Goal: Transaction & Acquisition: Purchase product/service

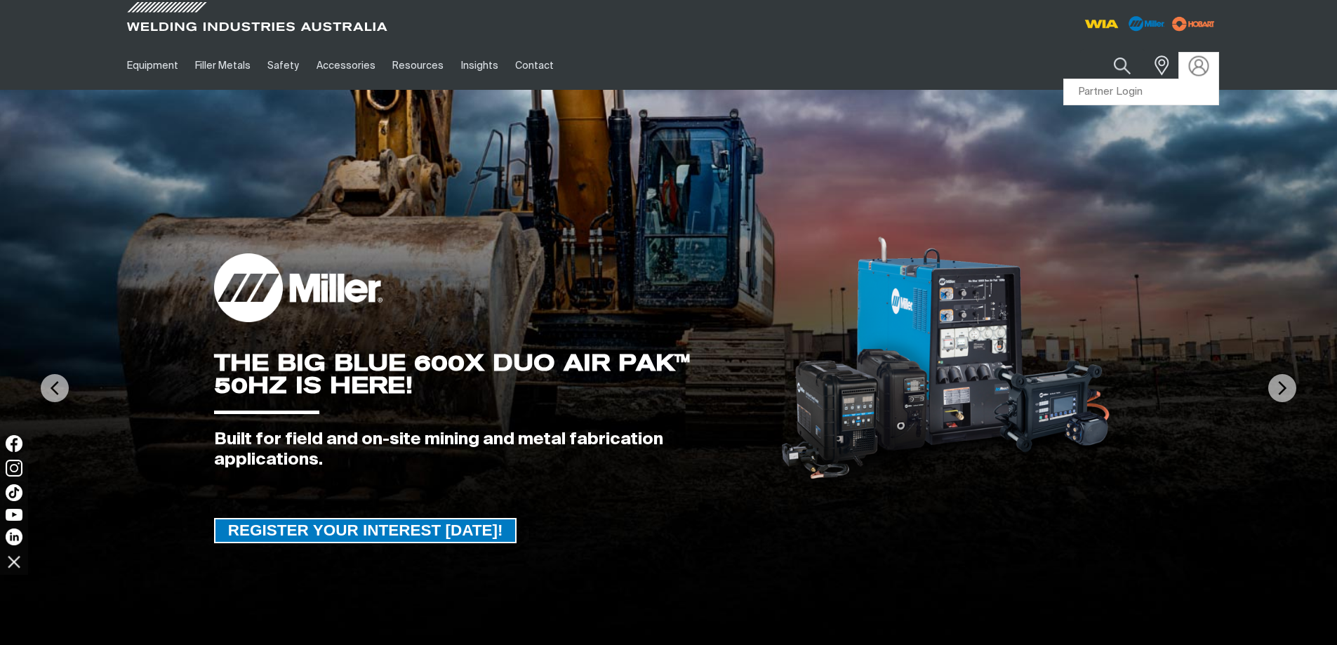
click at [1199, 67] on img at bounding box center [1198, 65] width 20 height 20
click at [1115, 92] on link "Partner Login" at bounding box center [1141, 92] width 154 height 26
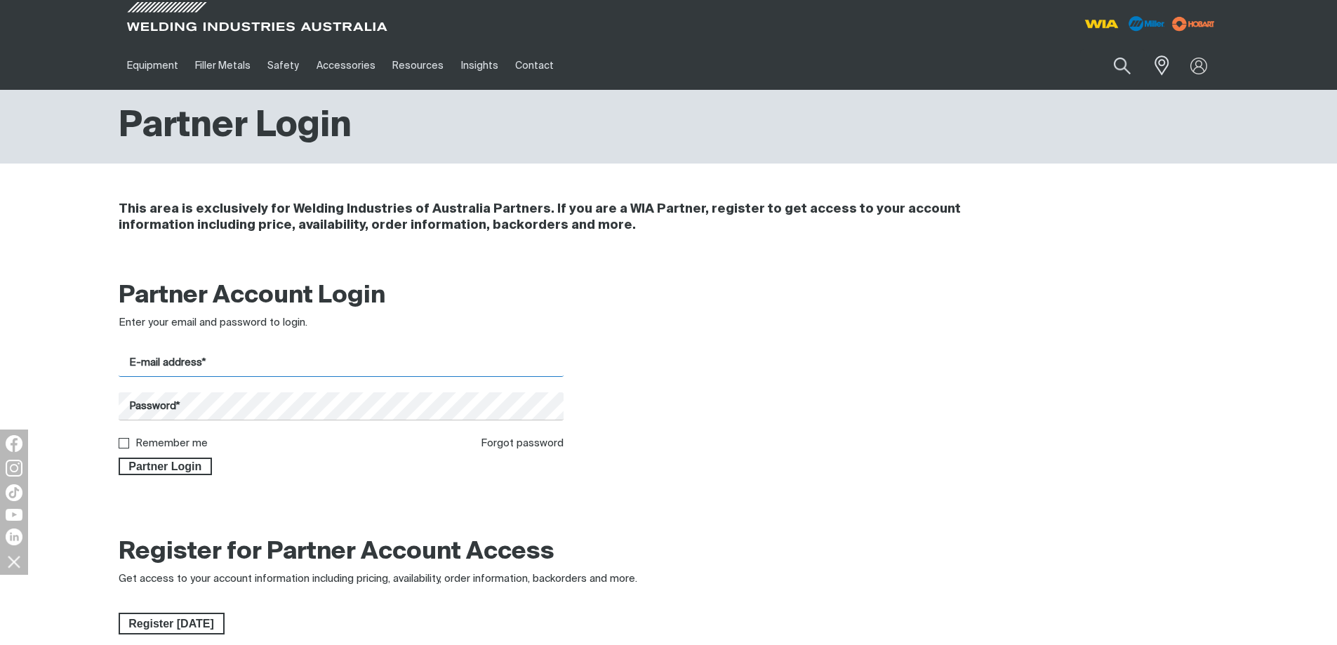
type input "[EMAIL_ADDRESS][DOMAIN_NAME]"
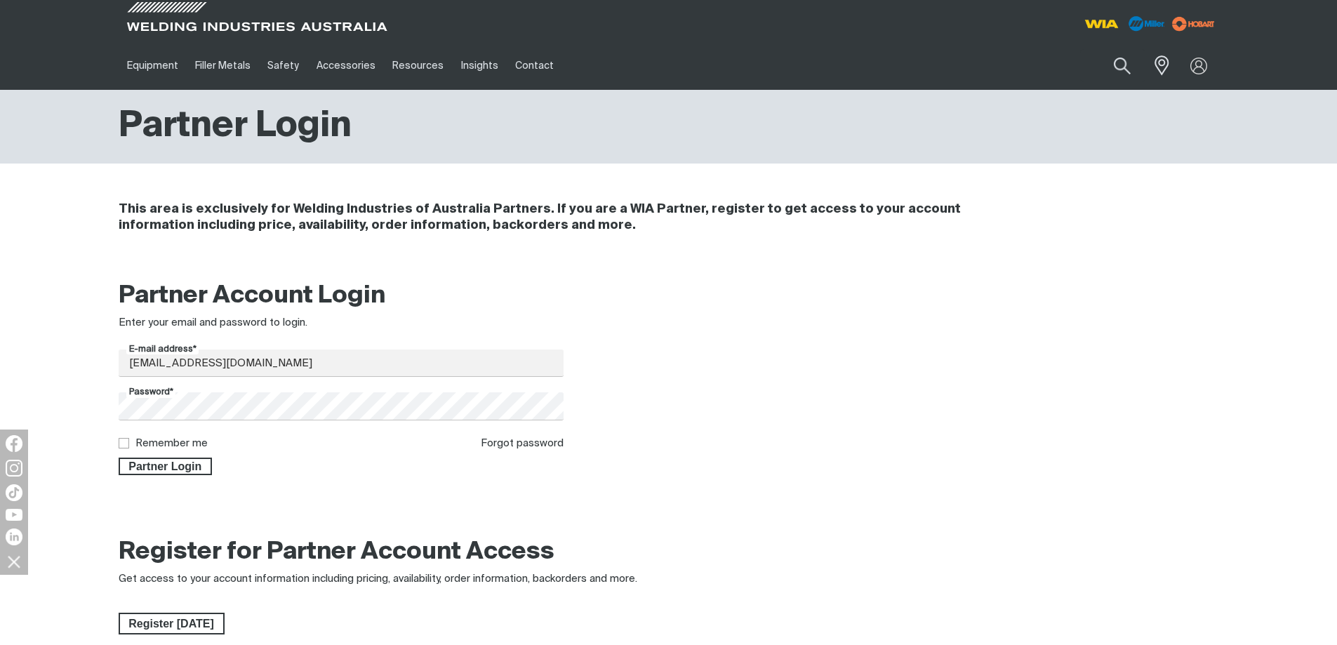
click at [125, 441] on input "Remember me" at bounding box center [123, 442] width 9 height 9
checkbox input "true"
click at [157, 461] on span "Partner Login" at bounding box center [165, 467] width 91 height 18
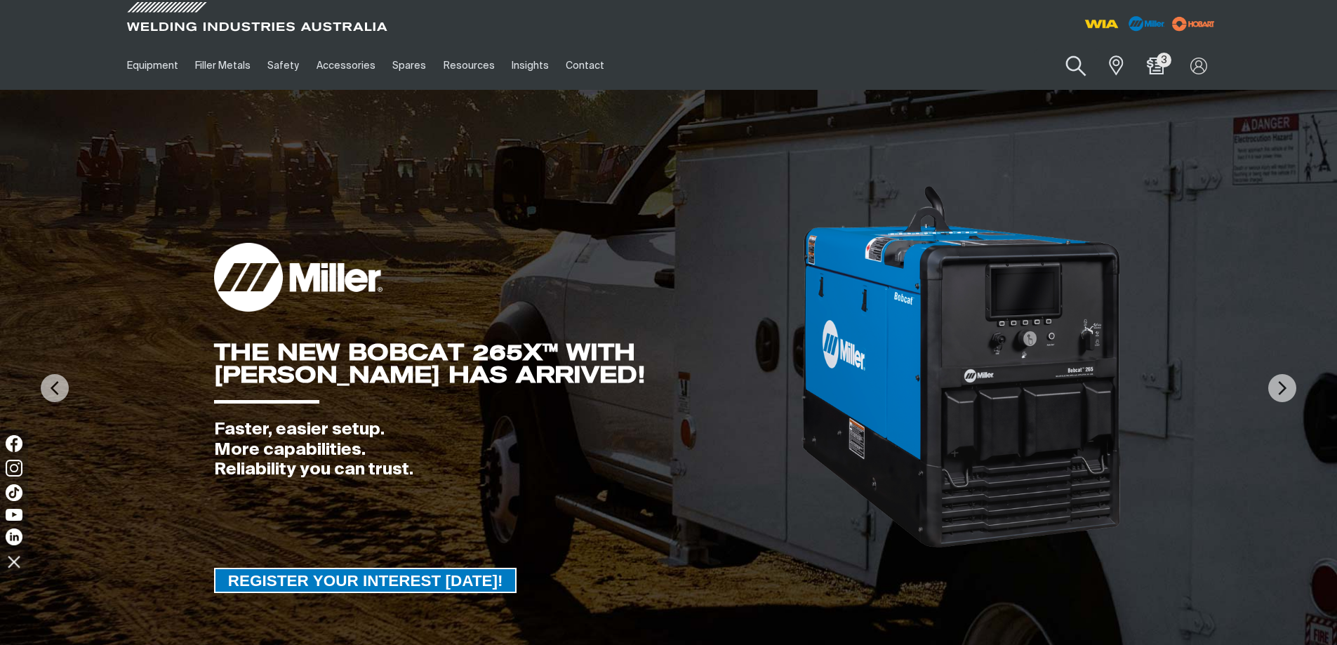
click at [1070, 70] on button "Search products" at bounding box center [1076, 66] width 57 height 40
click at [960, 69] on input "Search" at bounding box center [991, 66] width 216 height 32
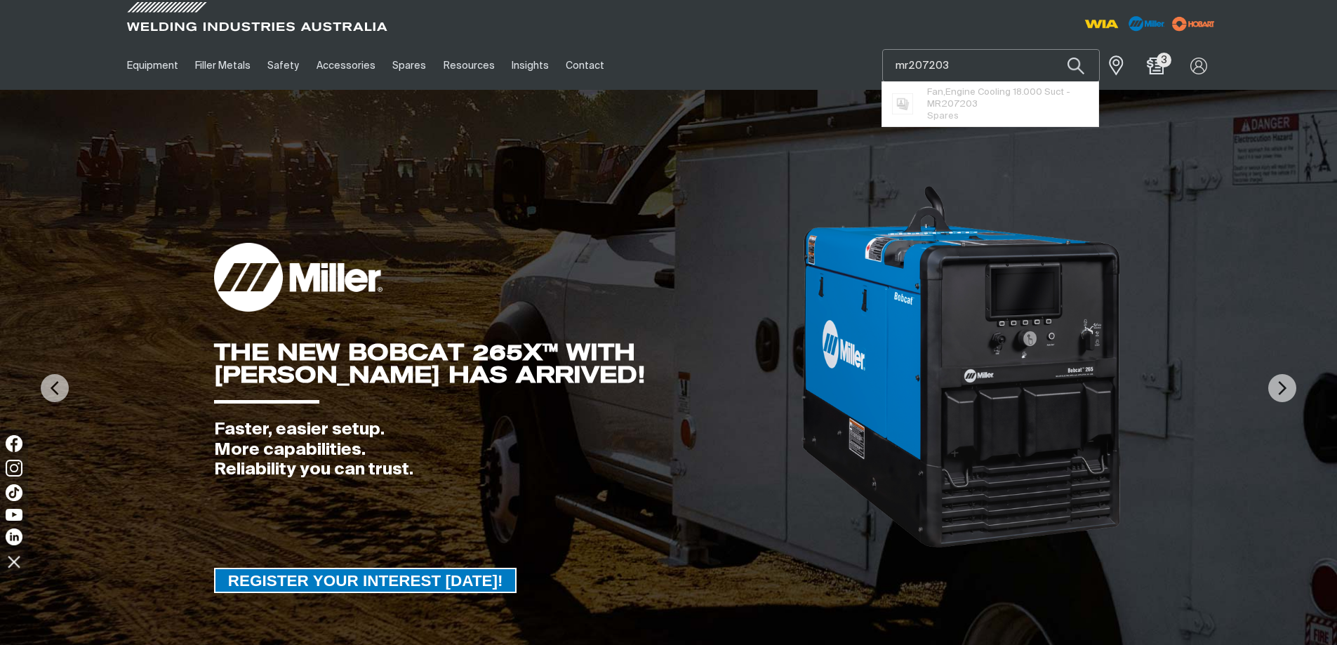
click at [1052, 49] on button "Search products" at bounding box center [1076, 65] width 48 height 33
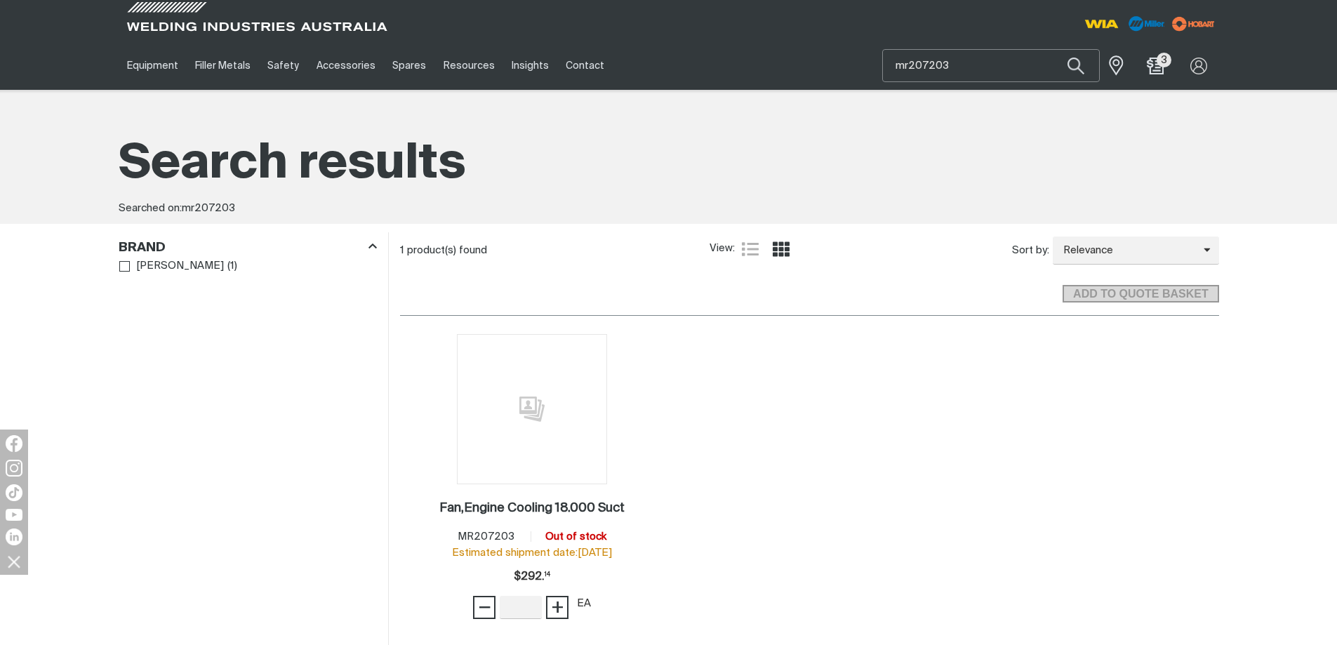
click at [969, 62] on input "mr207203" at bounding box center [991, 66] width 216 height 32
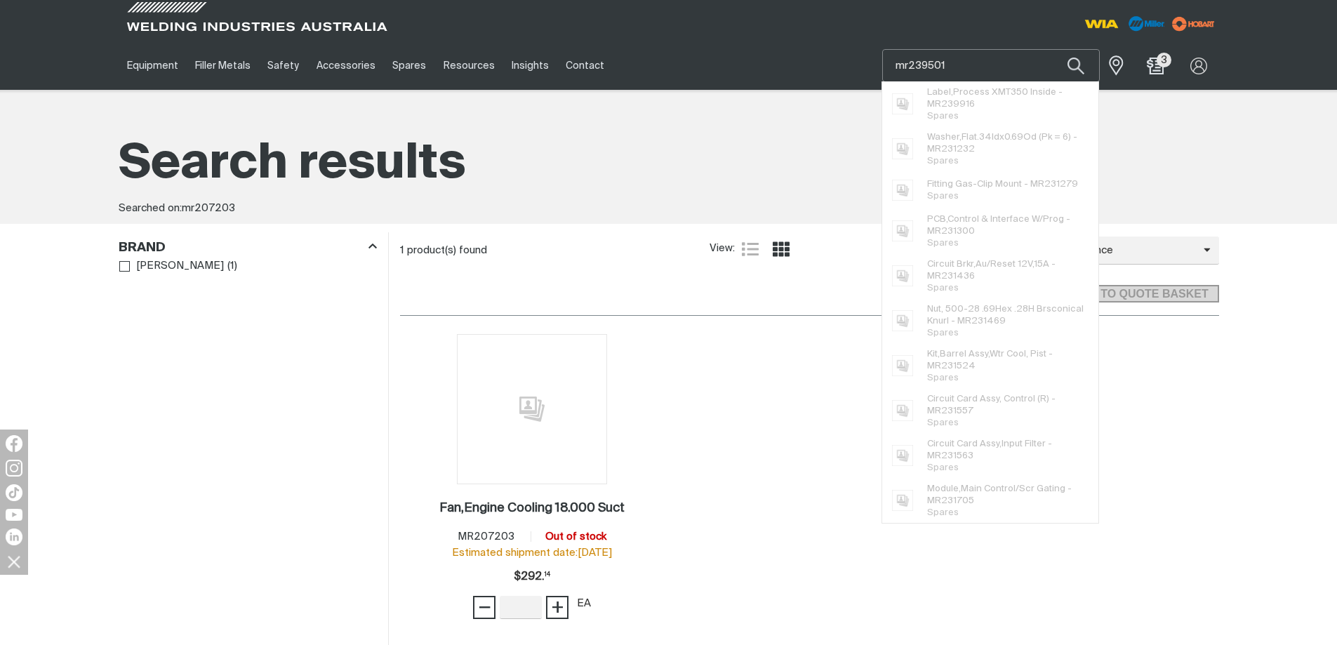
type input "mr239501"
click at [1052, 49] on button "Search products" at bounding box center [1076, 65] width 48 height 33
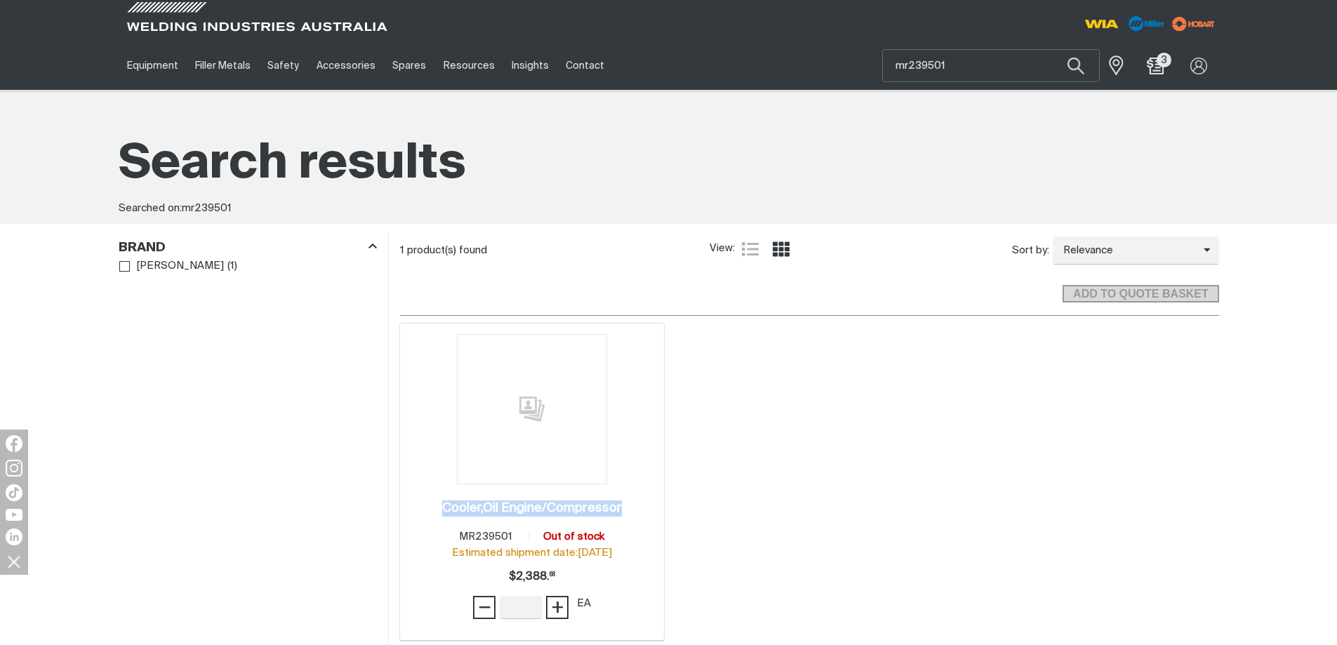
drag, startPoint x: 627, startPoint y: 507, endPoint x: 441, endPoint y: 505, distance: 186.0
click at [441, 505] on div "Cooler,Oil Engine/Compressor . Item No. MR239501 Out of stock Estimated shipmen…" at bounding box center [532, 562] width 251 height 135
copy h2 "Cooler,Oil Engine/Compressor"
